Goal: Task Accomplishment & Management: Manage account settings

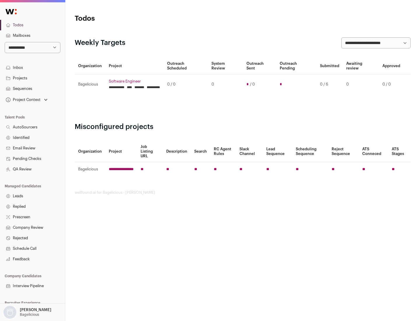
click at [32, 78] on link "Projects" at bounding box center [32, 78] width 65 height 11
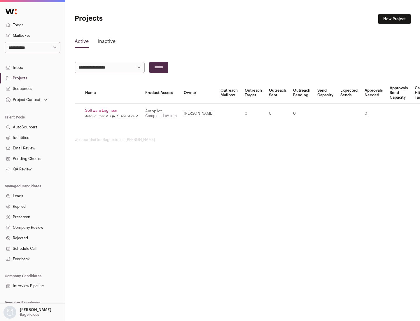
click at [113, 111] on link "Software Engineer" at bounding box center [111, 110] width 53 height 5
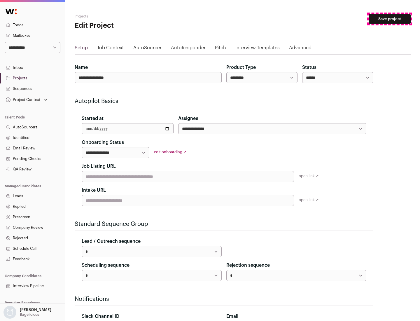
click at [390, 19] on button "Save project" at bounding box center [390, 19] width 42 height 10
